Goal: Task Accomplishment & Management: Use online tool/utility

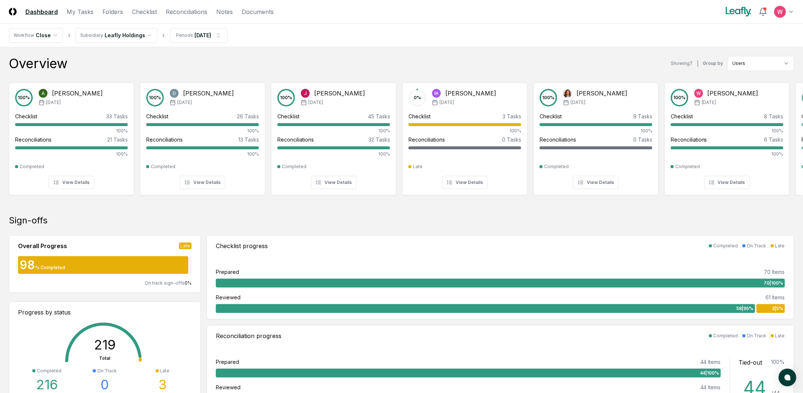
click at [199, 26] on nav "Workflow Close Subsidiary Leafly Holdings Periods [DATE]" at bounding box center [401, 36] width 803 height 24
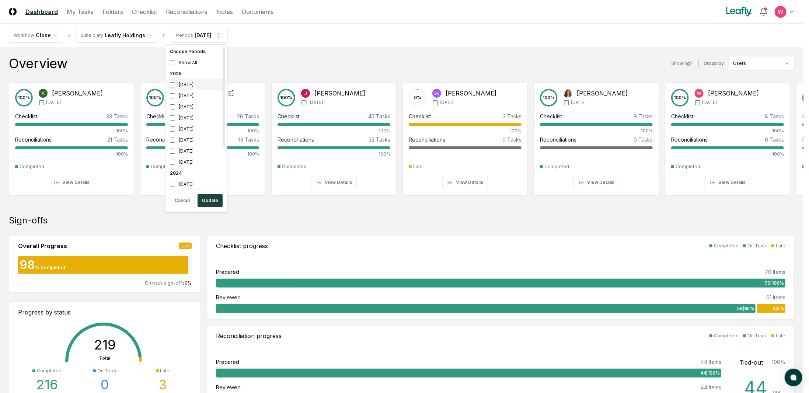
click at [186, 83] on div "[DATE]" at bounding box center [196, 84] width 59 height 11
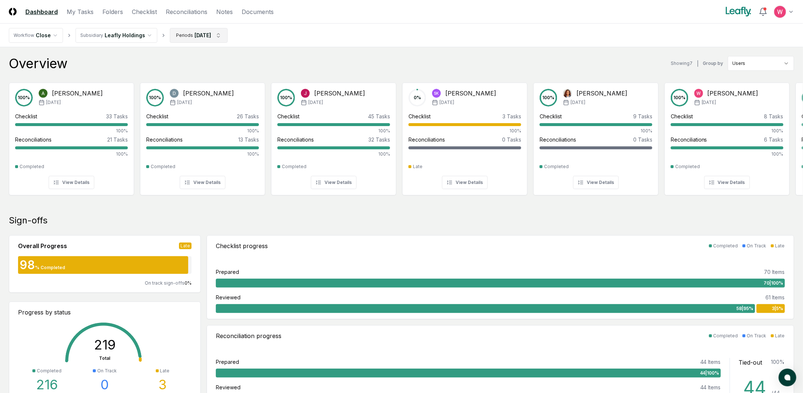
click at [210, 43] on nav "Workflow Close Subsidiary Leafly Holdings Periods [DATE]" at bounding box center [401, 36] width 803 height 24
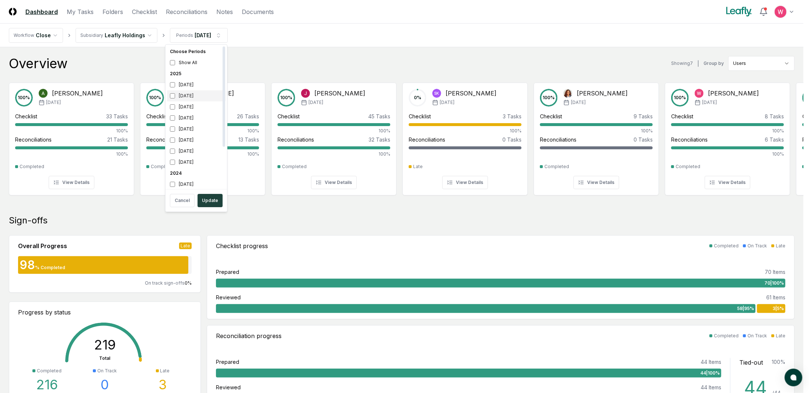
click at [171, 92] on div "[DATE]" at bounding box center [196, 95] width 59 height 11
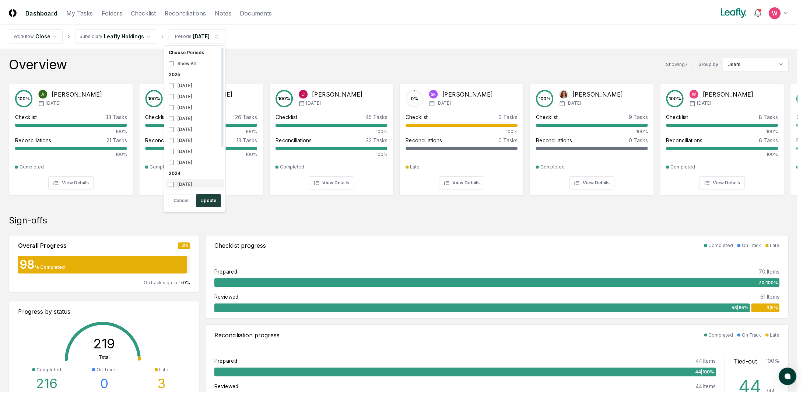
scroll to position [2, 0]
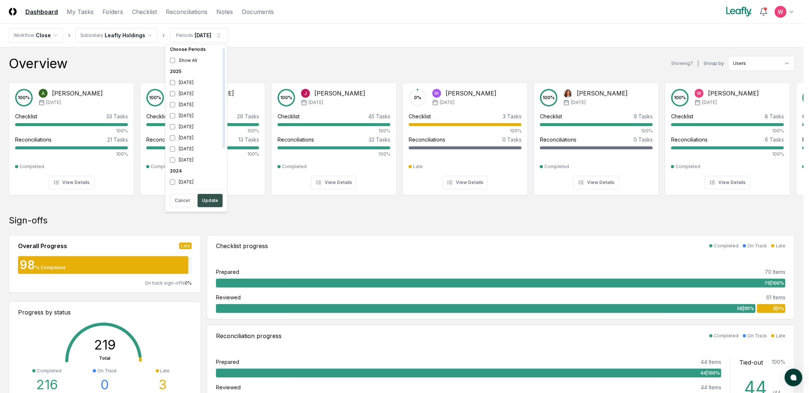
click at [204, 197] on button "Update" at bounding box center [209, 200] width 25 height 13
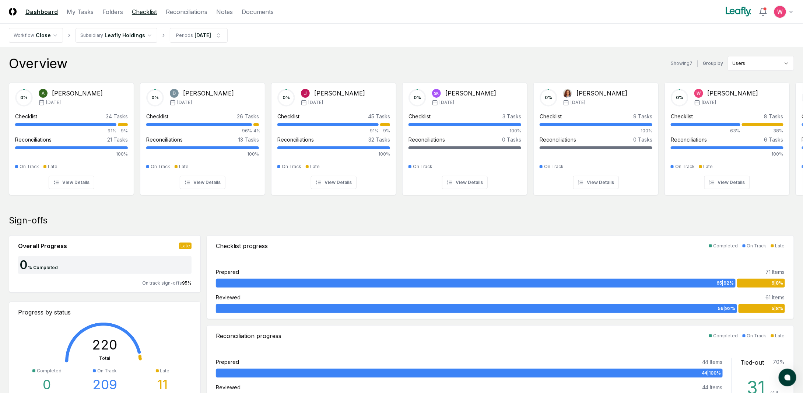
click at [146, 7] on link "Checklist" at bounding box center [144, 11] width 25 height 9
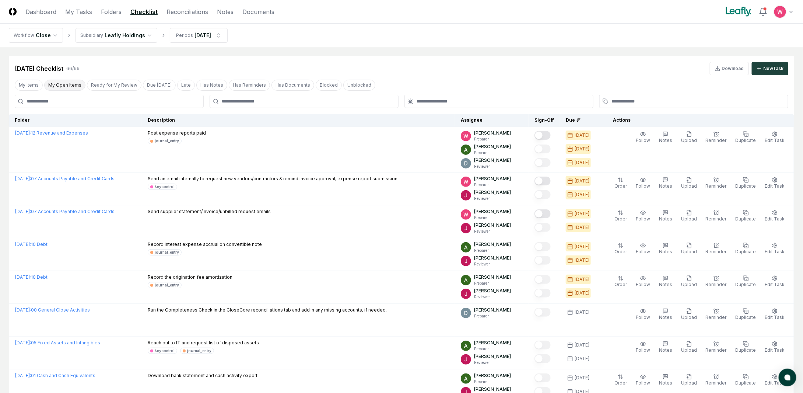
click at [71, 85] on button "My Open Items" at bounding box center [64, 85] width 41 height 11
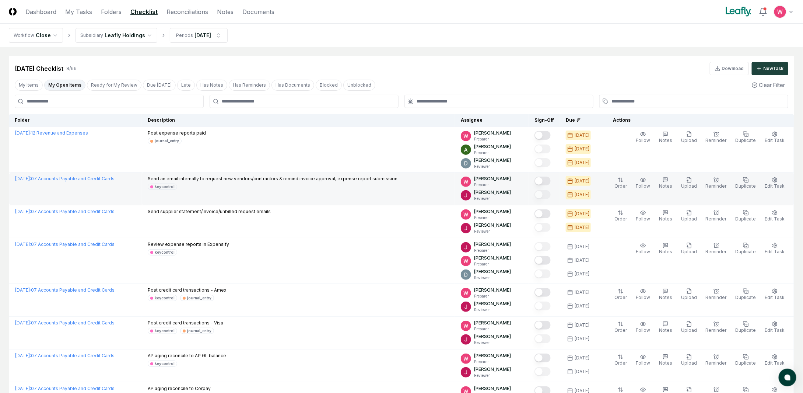
click at [551, 181] on button "Mark complete" at bounding box center [542, 180] width 16 height 9
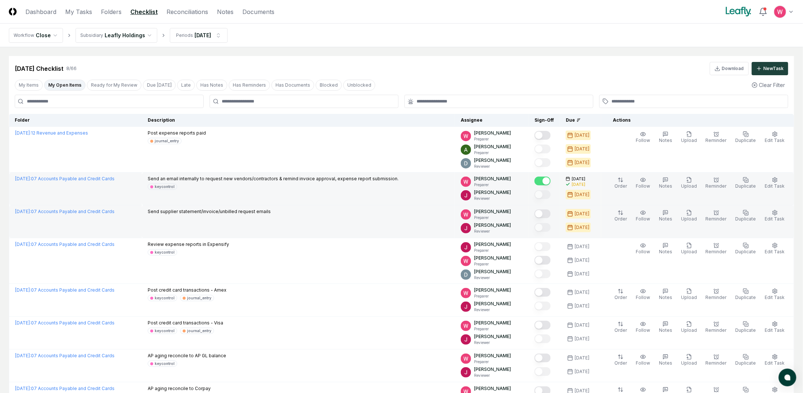
click at [550, 213] on button "Mark complete" at bounding box center [542, 213] width 16 height 9
click at [113, 85] on button "Ready for My Review" at bounding box center [114, 85] width 55 height 11
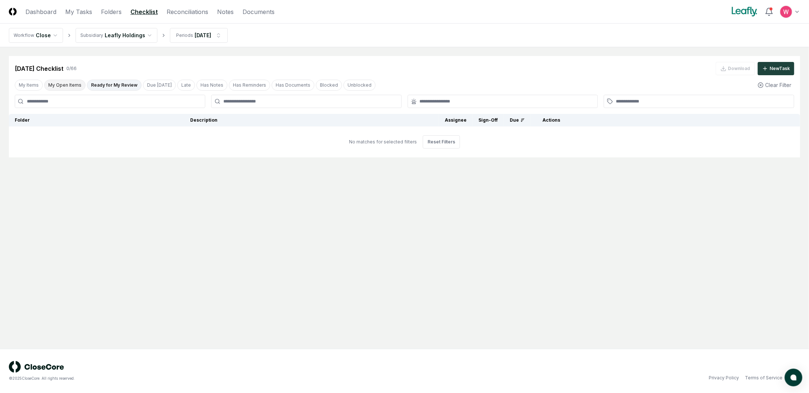
click at [69, 84] on button "My Open Items" at bounding box center [64, 85] width 41 height 11
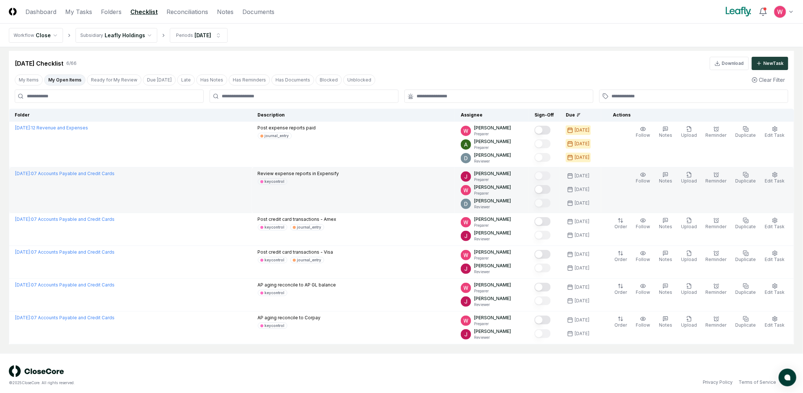
scroll to position [8, 0]
